Goal: Information Seeking & Learning: Learn about a topic

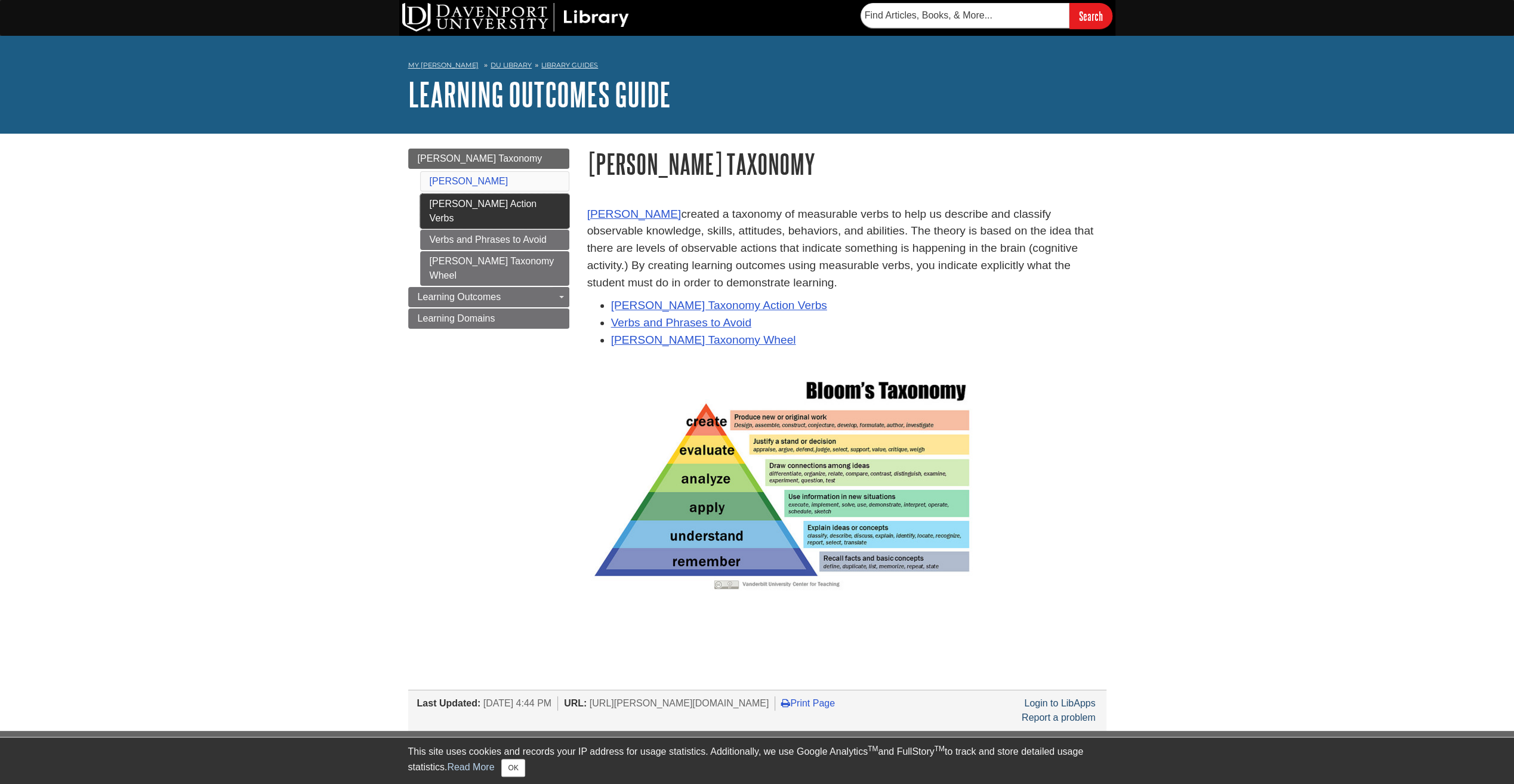
click at [424, 204] on link "[PERSON_NAME] Action Verbs" at bounding box center [494, 212] width 149 height 35
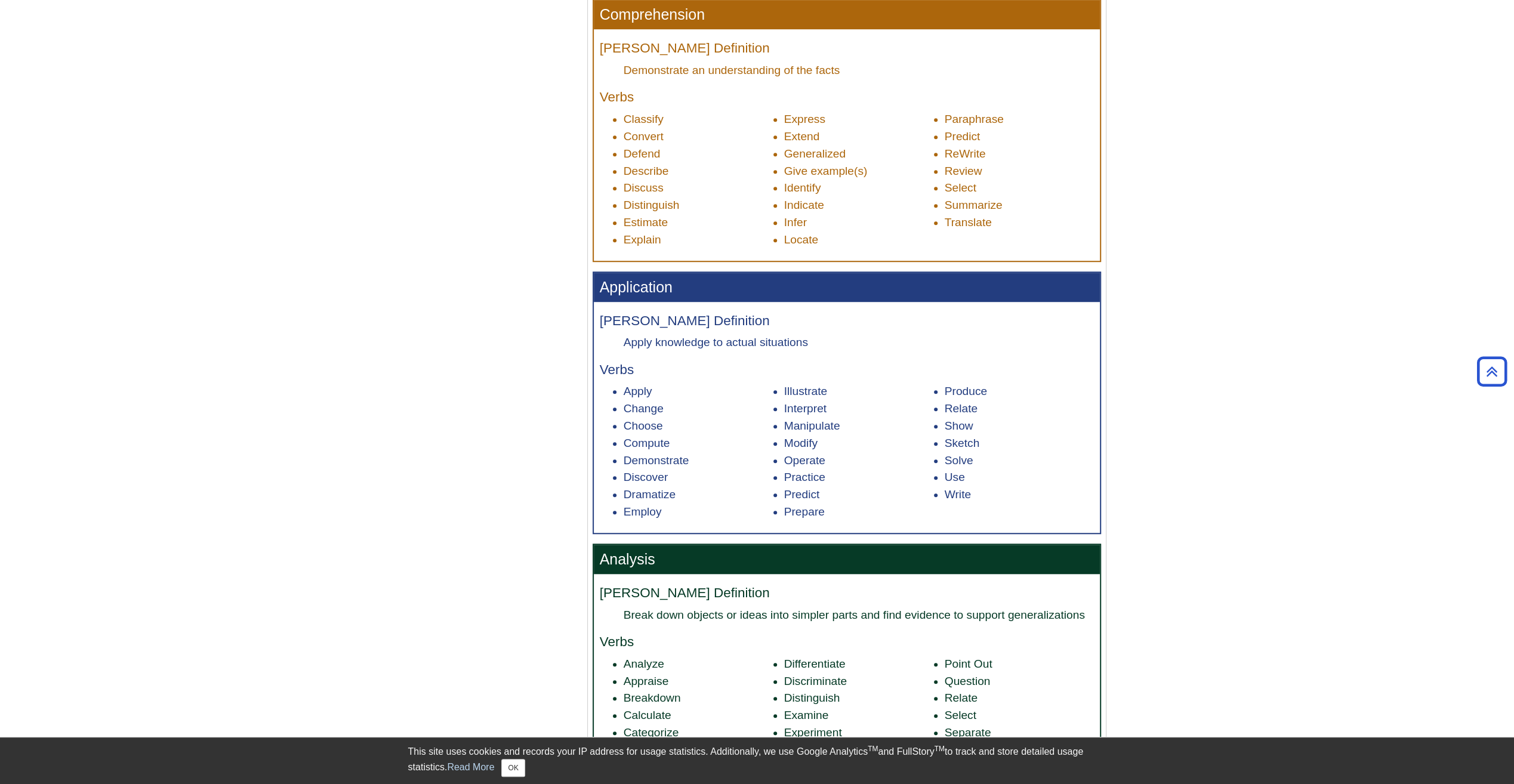
scroll to position [955, 0]
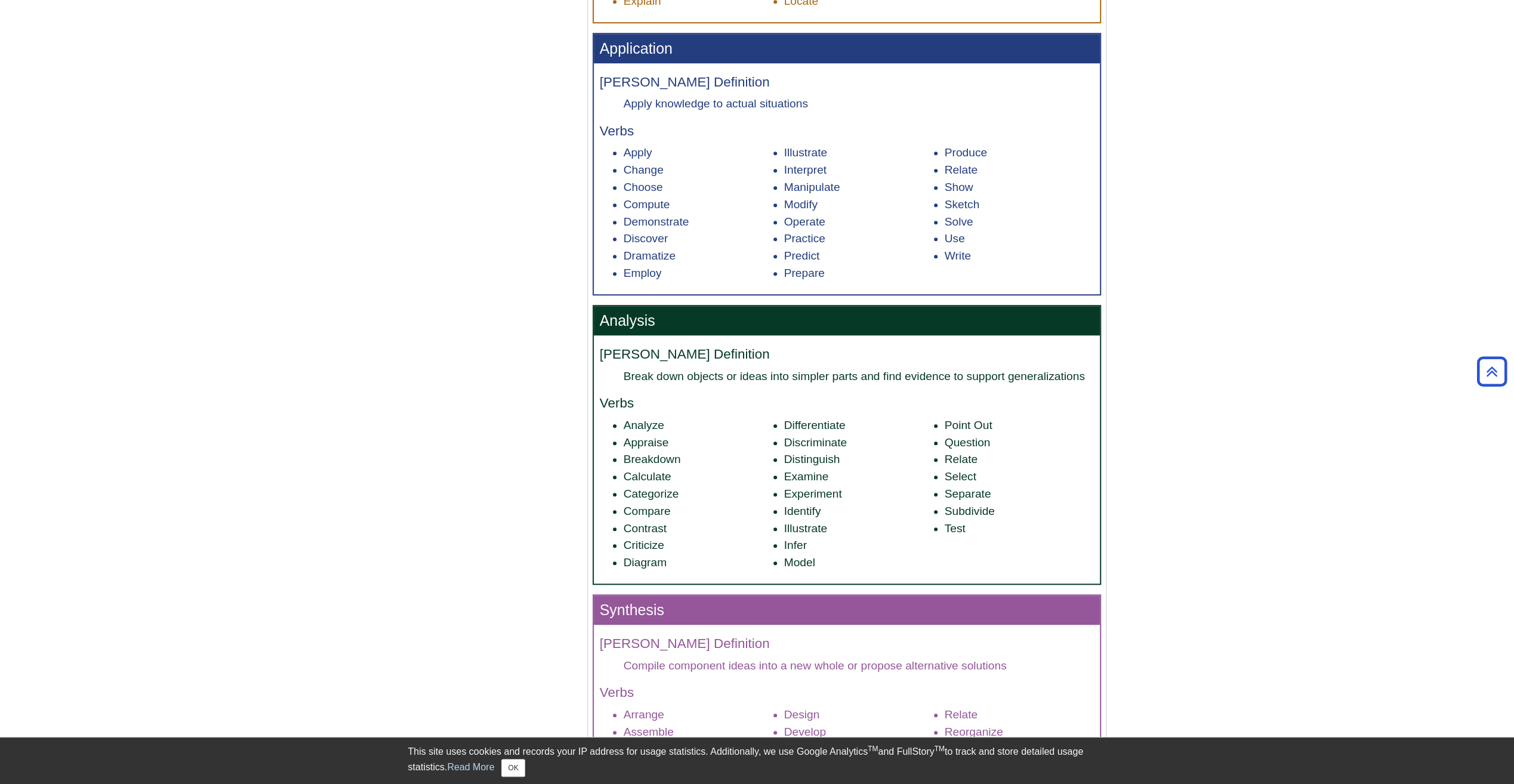
click at [1224, 553] on body "Library Chat This site uses cookies and records your IP address for usage stati…" at bounding box center [757, 301] width 1514 height 2513
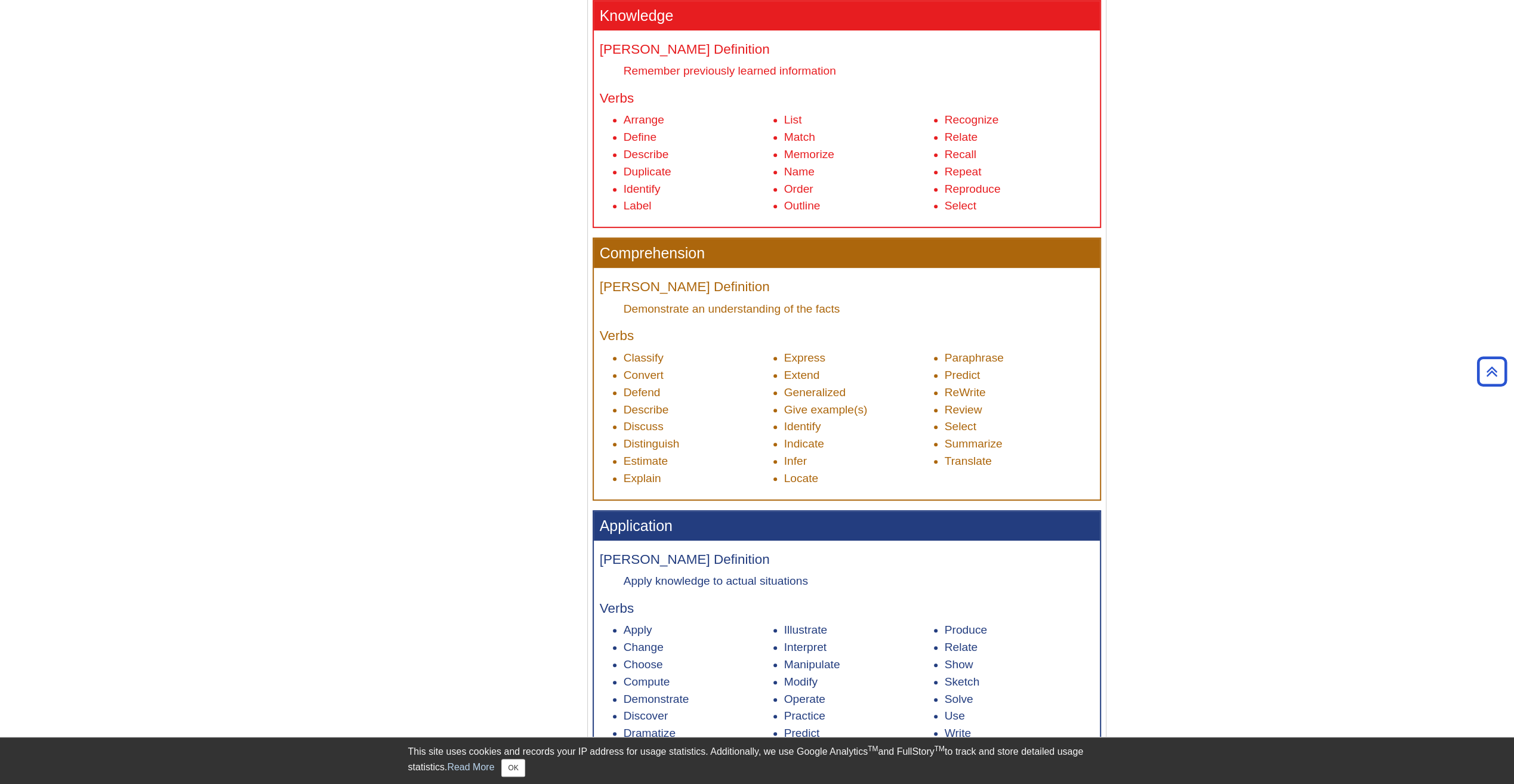
scroll to position [775, 0]
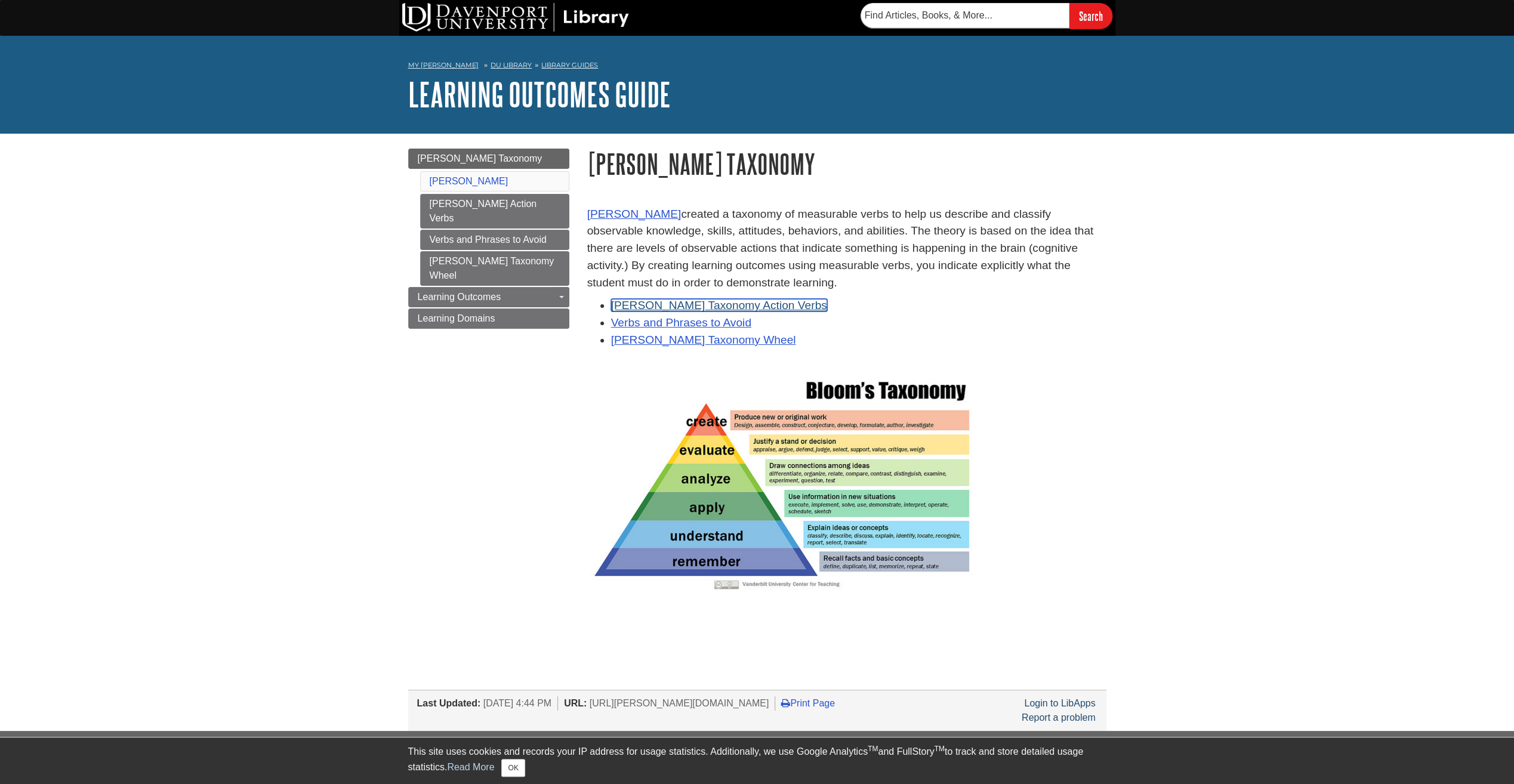
drag, startPoint x: 660, startPoint y: 304, endPoint x: 668, endPoint y: 304, distance: 8.0
click at [660, 304] on link "Bloom's Taxonomy Action Verbs" at bounding box center [719, 305] width 216 height 13
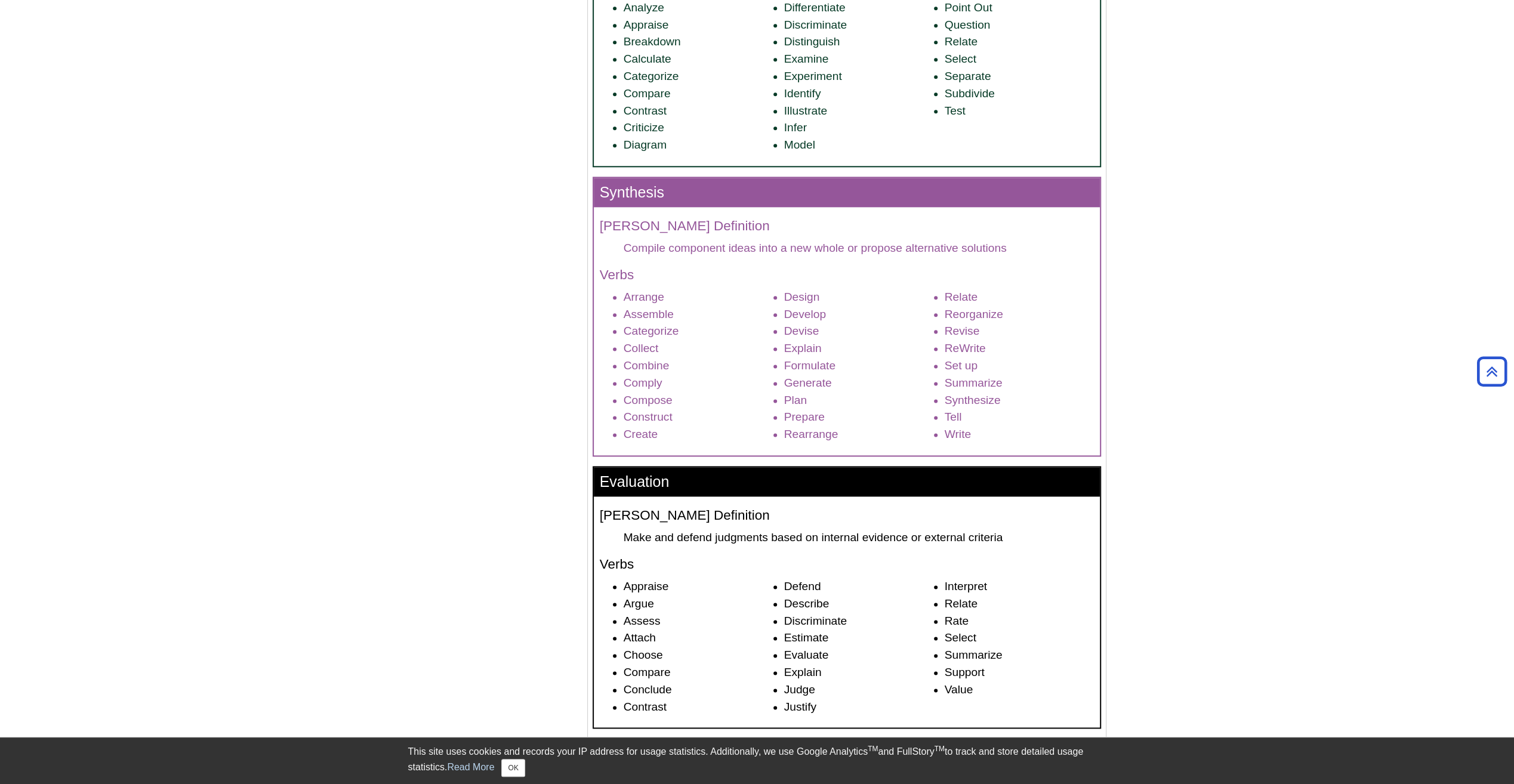
scroll to position [1611, 0]
